Goal: Transaction & Acquisition: Purchase product/service

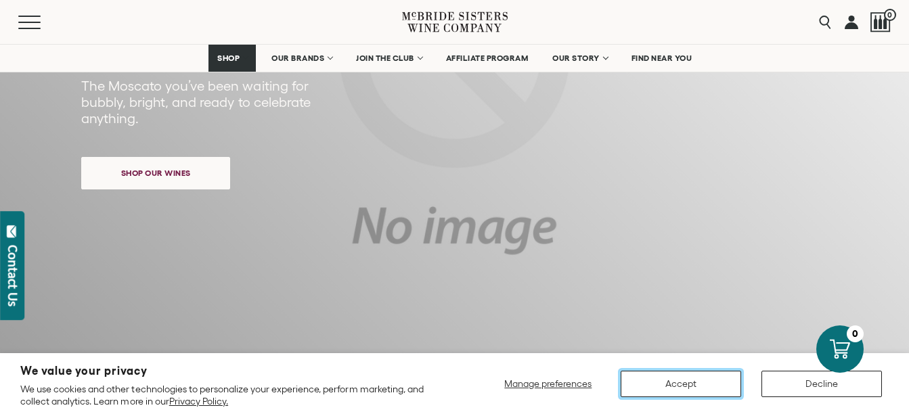
click at [689, 386] on button "Accept" at bounding box center [681, 384] width 120 height 26
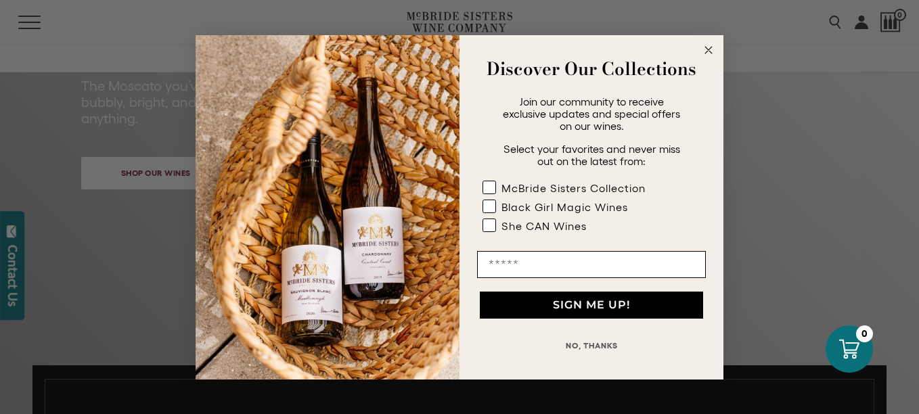
click at [712, 49] on circle "Close dialog" at bounding box center [709, 50] width 16 height 16
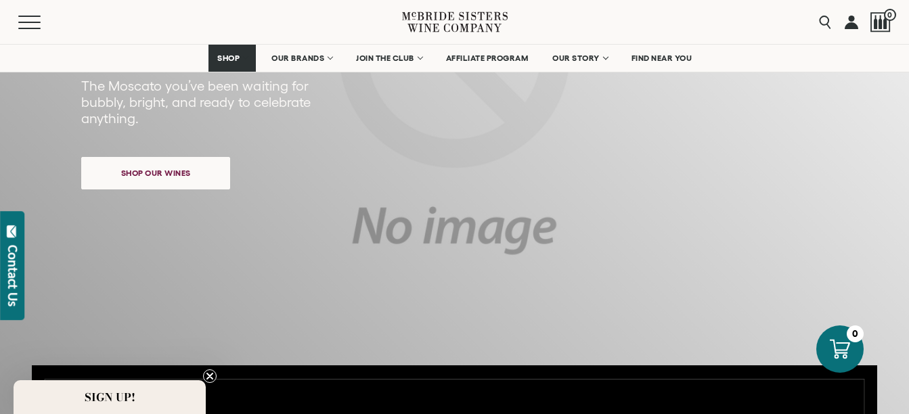
click at [210, 376] on icon "Close teaser" at bounding box center [209, 376] width 5 height 5
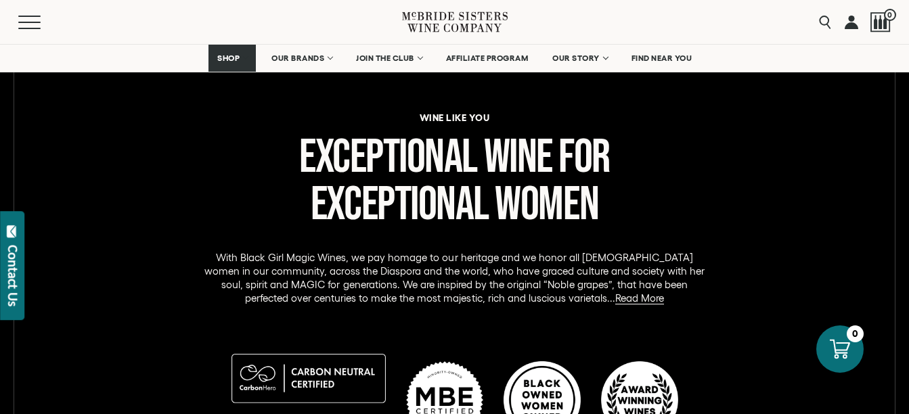
scroll to position [583, 0]
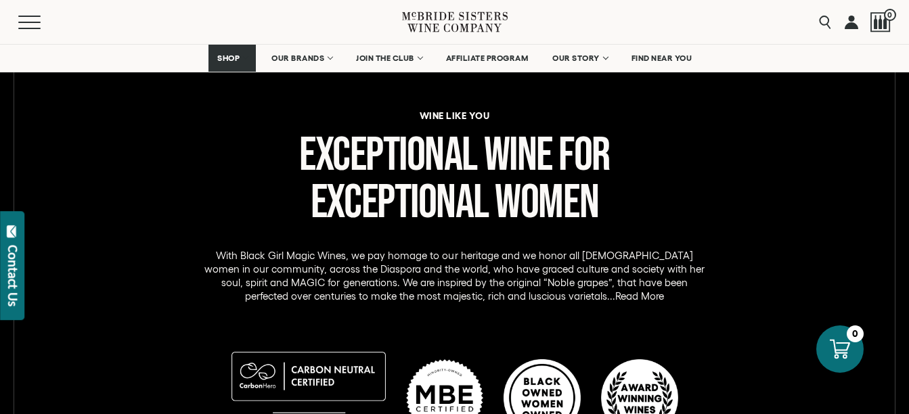
click at [615, 298] on link "Read More" at bounding box center [639, 296] width 49 height 12
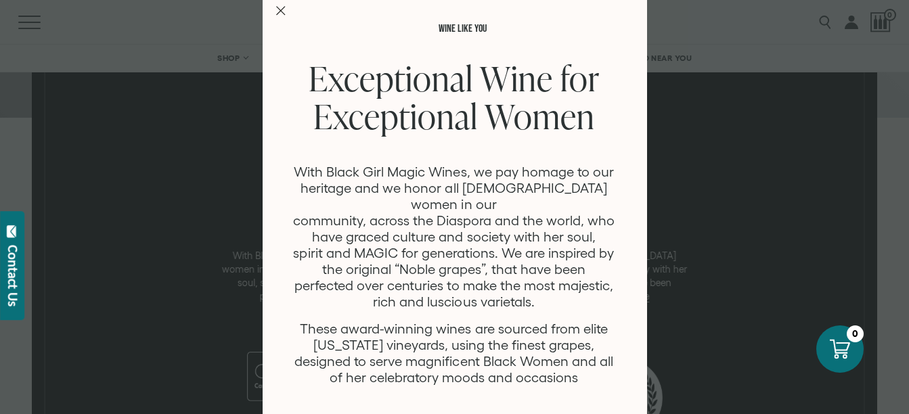
scroll to position [18, 0]
click at [276, 14] on icon "Close Modal" at bounding box center [280, 11] width 9 height 9
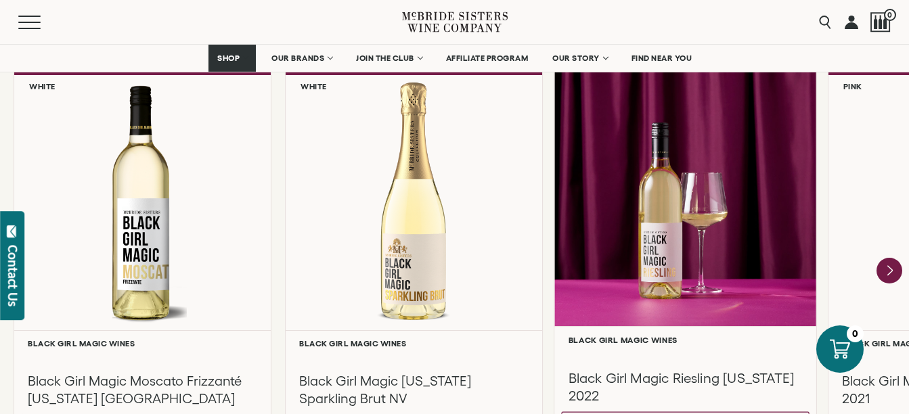
scroll to position [1194, 0]
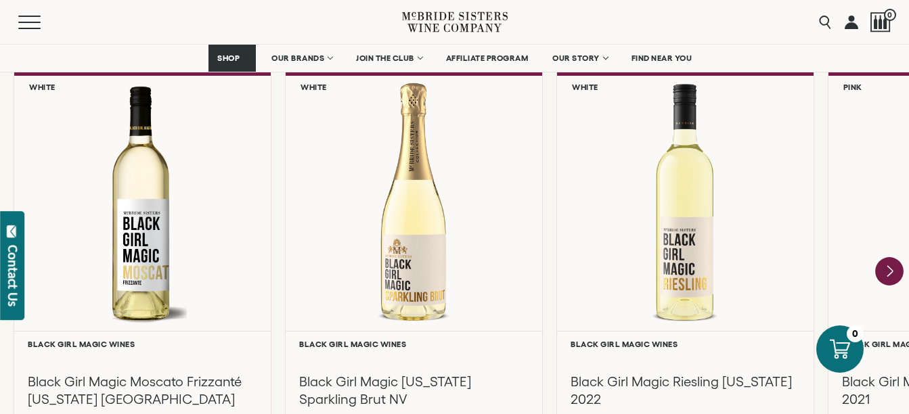
click at [892, 270] on icon "Next" at bounding box center [889, 271] width 5 height 11
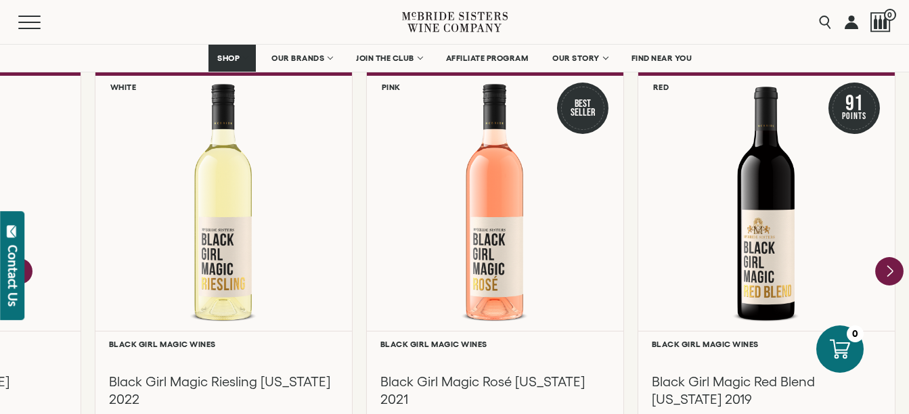
click at [892, 270] on div at bounding box center [766, 203] width 257 height 255
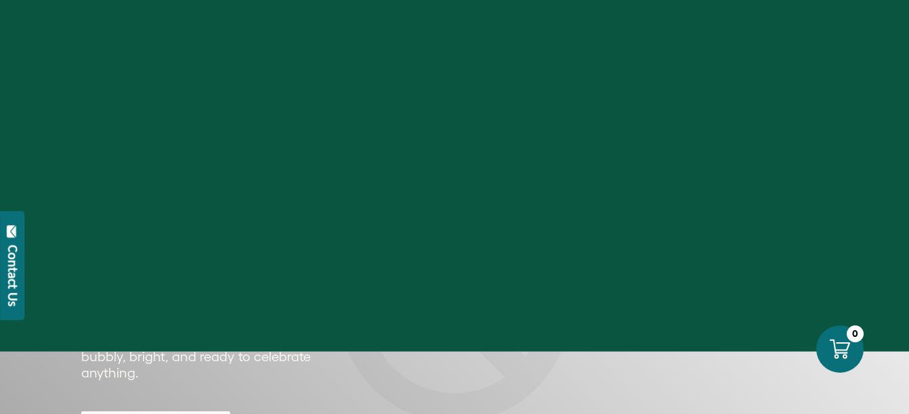
scroll to position [1194, 0]
